Goal: Find specific page/section: Find specific page/section

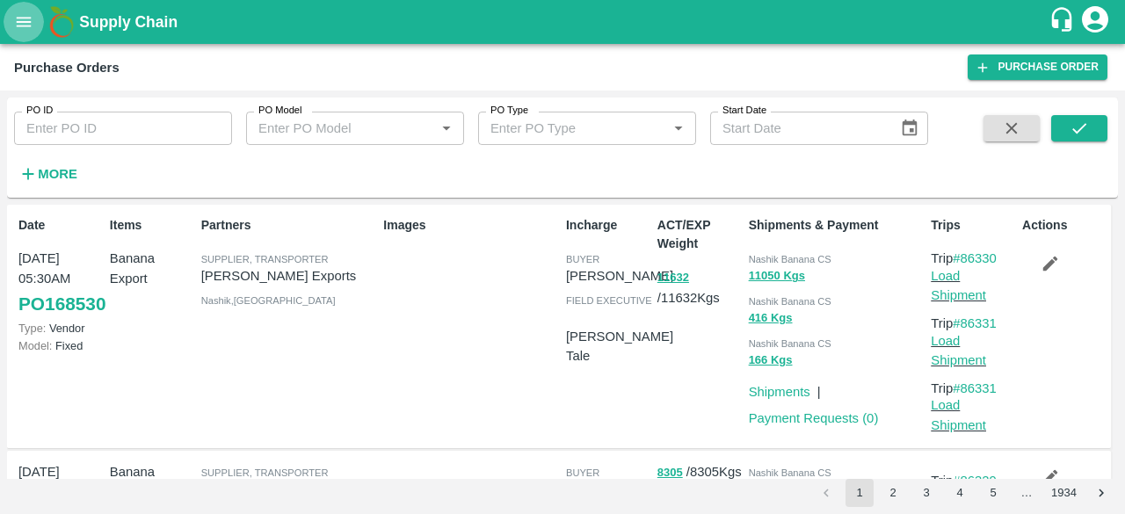
click at [23, 20] on icon "open drawer" at bounding box center [23, 21] width 19 height 19
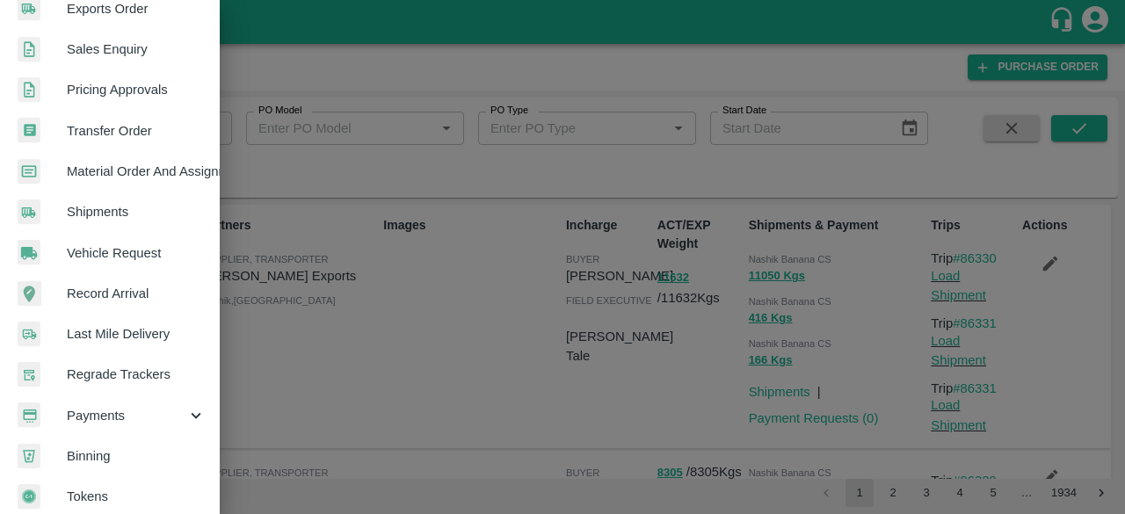
scroll to position [487, 0]
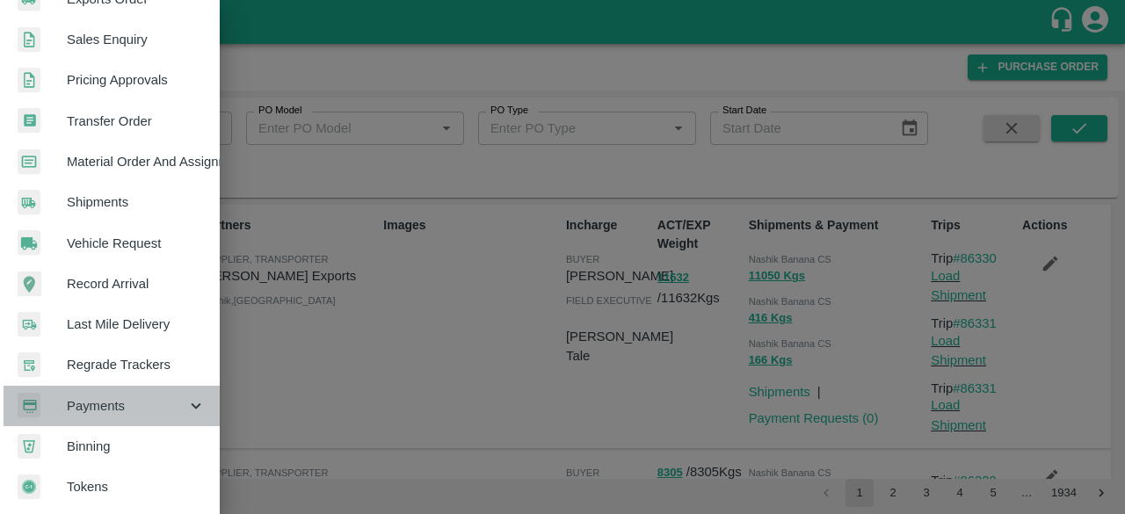
click at [140, 404] on span "Payments" at bounding box center [127, 405] width 120 height 19
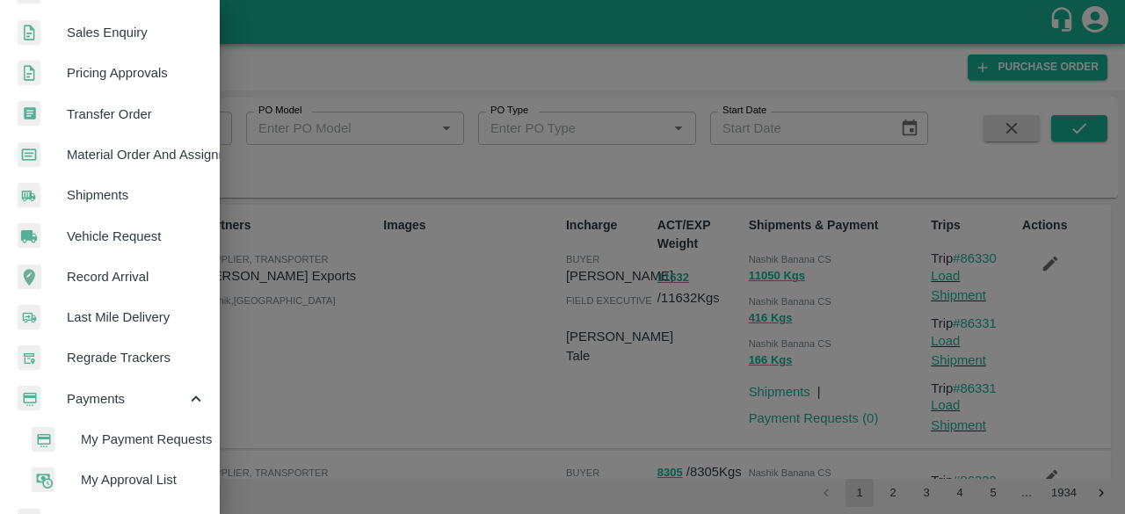
scroll to position [568, 0]
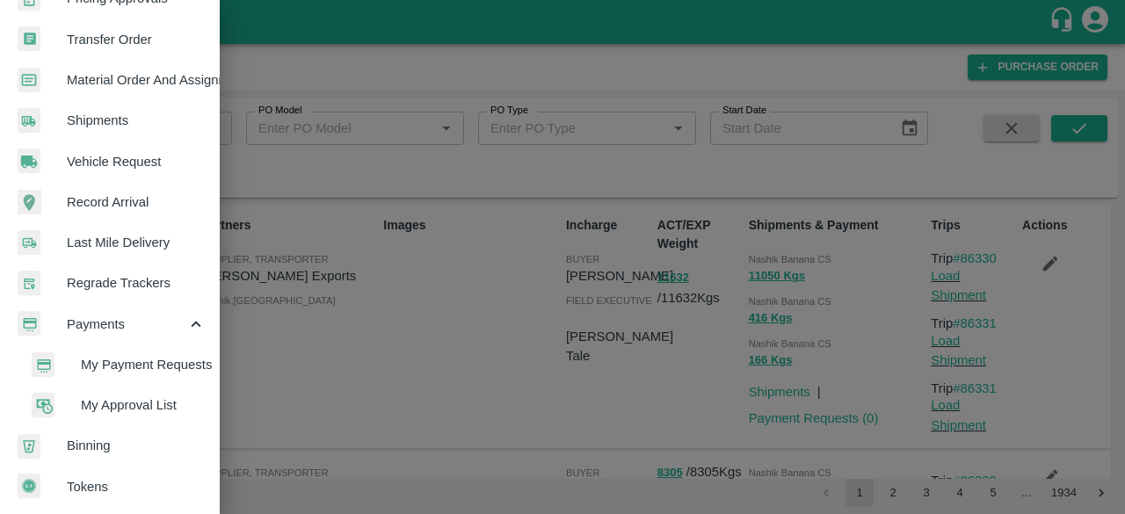
click at [141, 396] on span "My Approval List" at bounding box center [143, 405] width 125 height 19
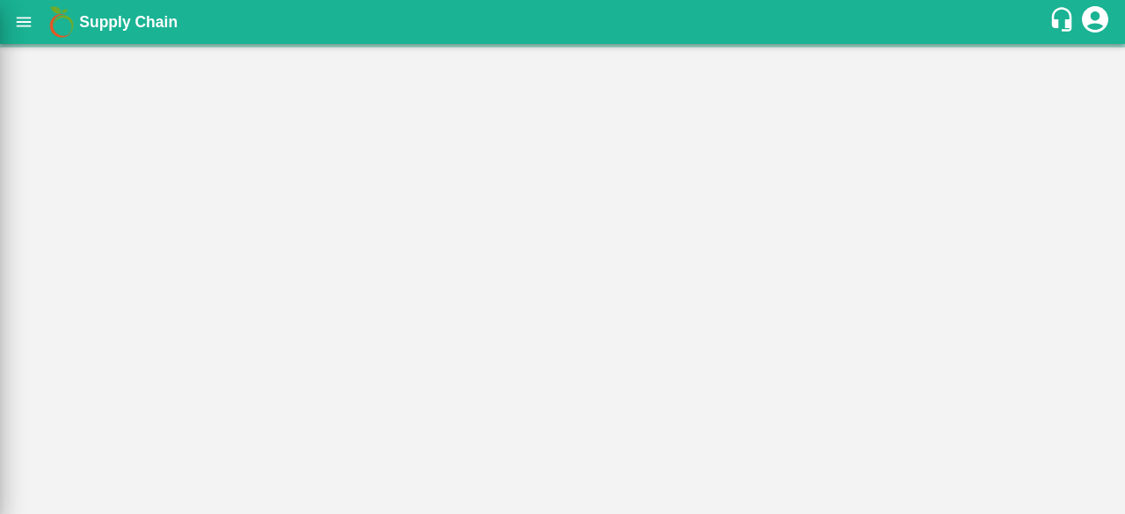
scroll to position [561, 0]
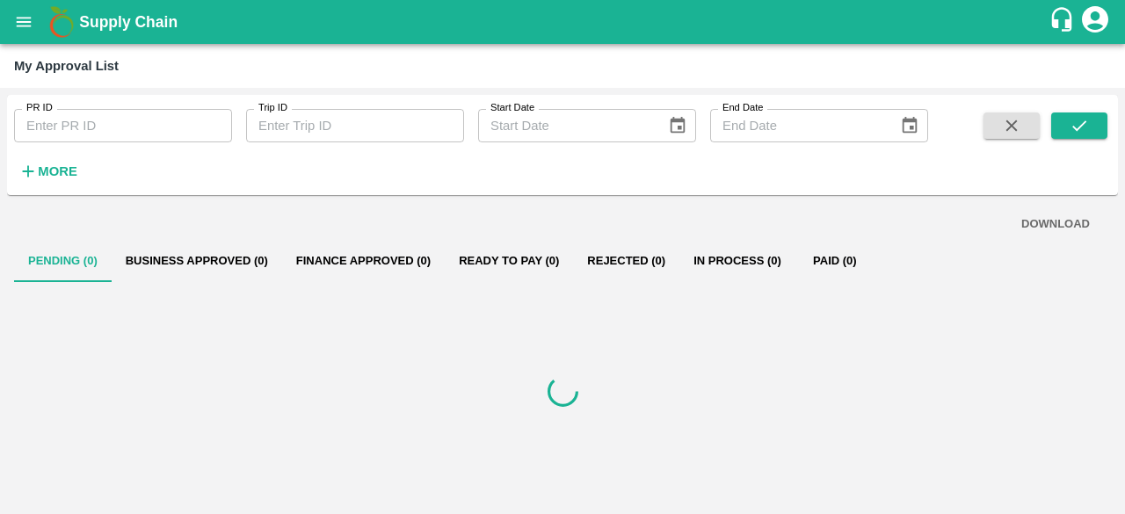
click at [29, 13] on icon "open drawer" at bounding box center [23, 21] width 19 height 19
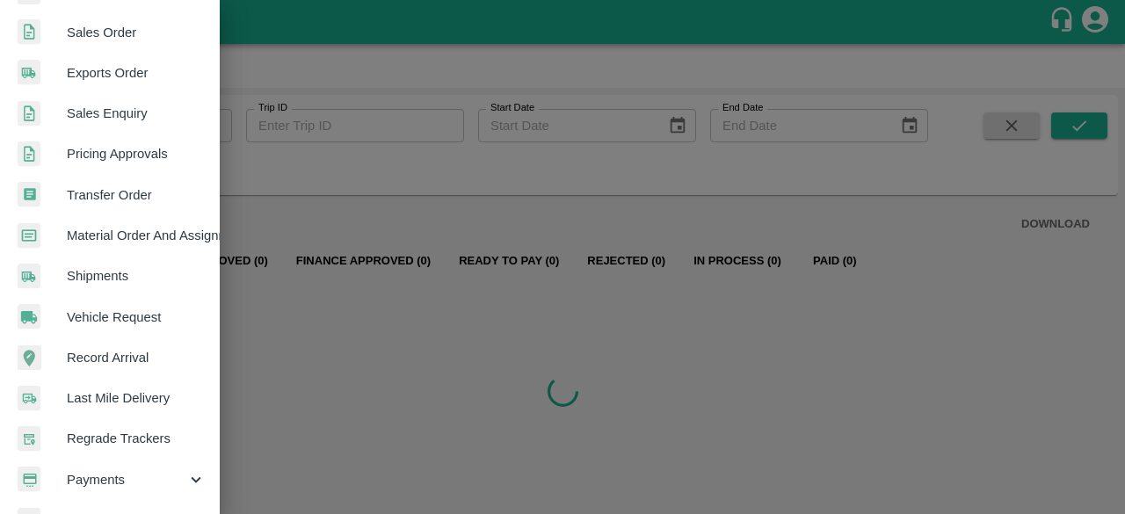
scroll to position [487, 0]
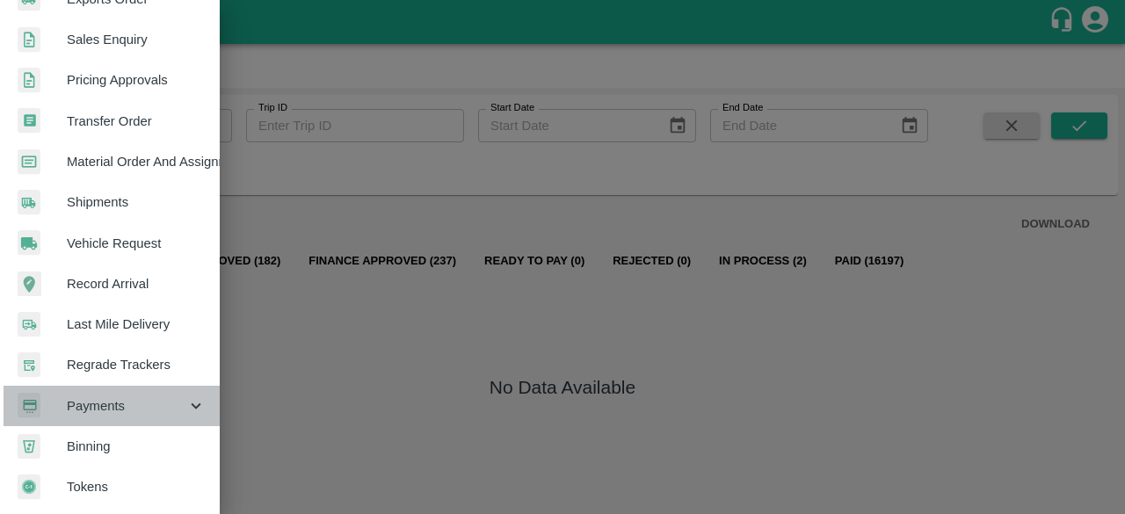
click at [160, 397] on span "Payments" at bounding box center [127, 405] width 120 height 19
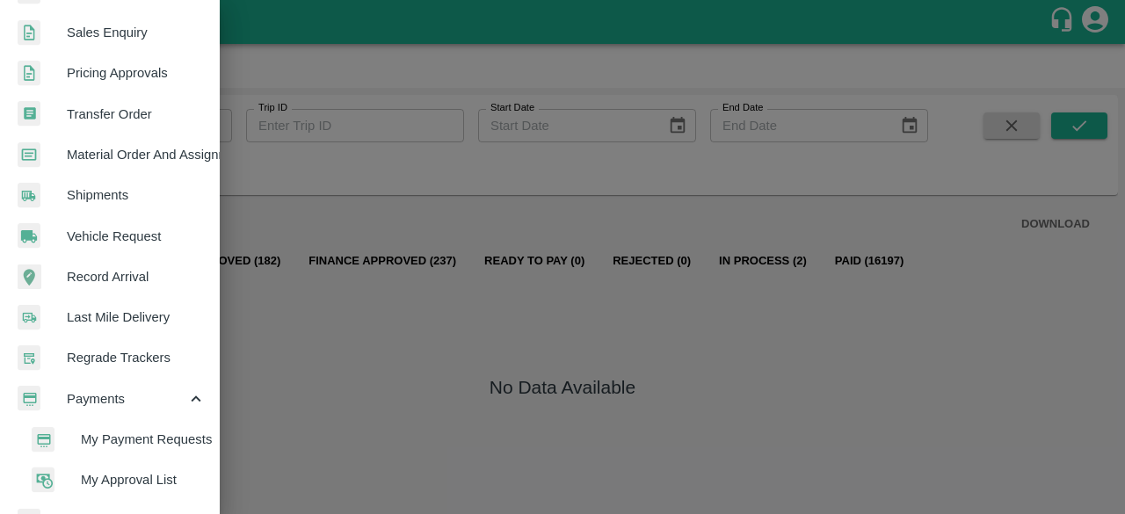
scroll to position [568, 0]
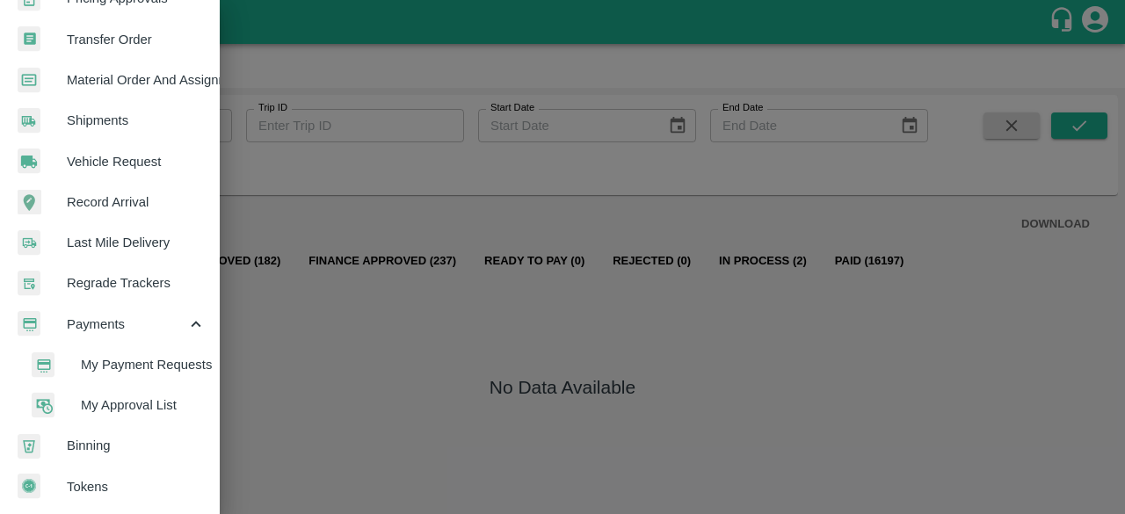
click at [120, 404] on span "My Approval List" at bounding box center [143, 405] width 125 height 19
